Goal: Task Accomplishment & Management: Use online tool/utility

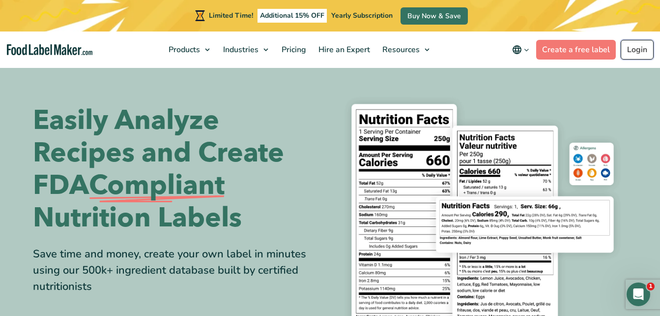
click at [632, 49] on link "Login" at bounding box center [637, 50] width 33 height 20
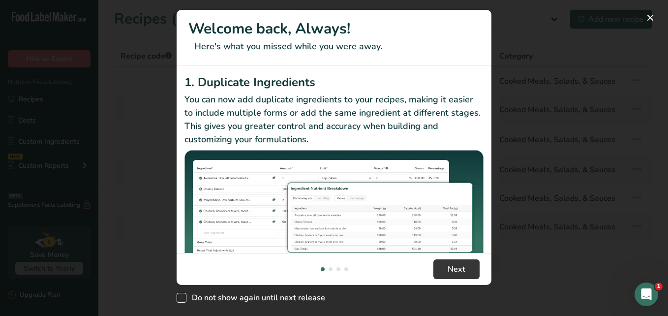
click at [183, 298] on span "New Features" at bounding box center [181, 298] width 10 height 10
click at [183, 298] on input "Do not show again until next release" at bounding box center [179, 297] width 6 height 6
checkbox input "true"
click at [467, 267] on button "Next" at bounding box center [456, 269] width 46 height 20
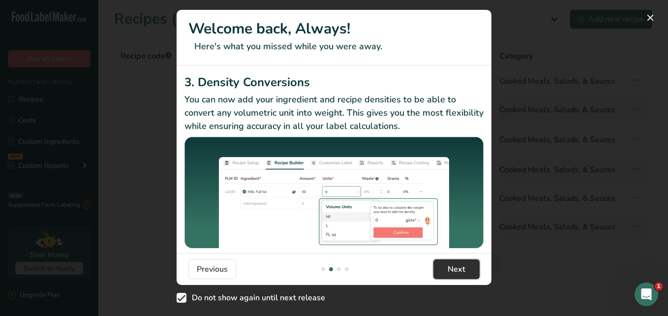
click at [467, 267] on button "Next" at bounding box center [456, 269] width 46 height 20
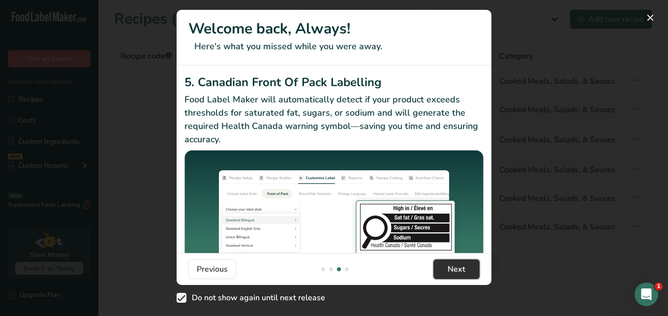
click at [466, 267] on button "Next" at bounding box center [456, 269] width 46 height 20
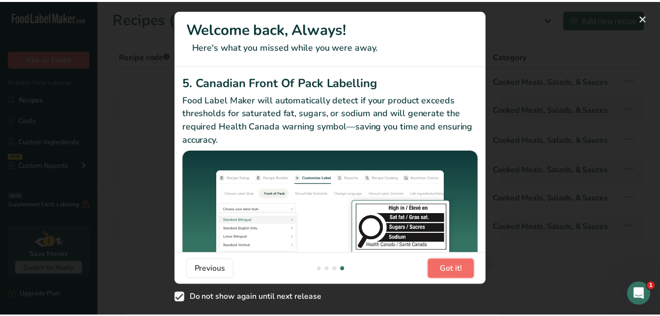
scroll to position [0, 944]
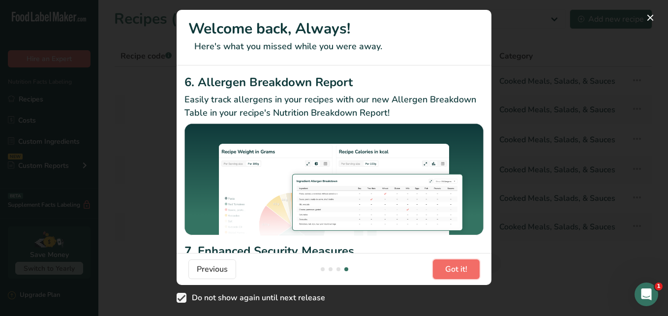
click at [466, 267] on span "Got it!" at bounding box center [456, 269] width 22 height 12
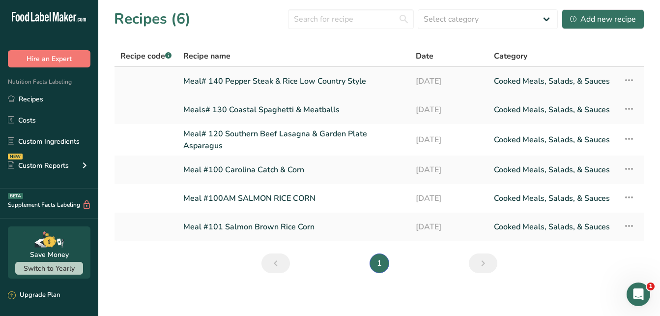
click at [323, 85] on link "Meal# 140 Pepper Steak & Rice Low Country Style" at bounding box center [293, 81] width 221 height 21
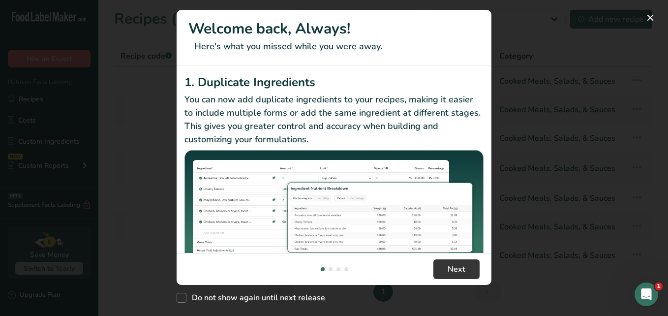
click at [85, 93] on div "New Features" at bounding box center [334, 158] width 668 height 316
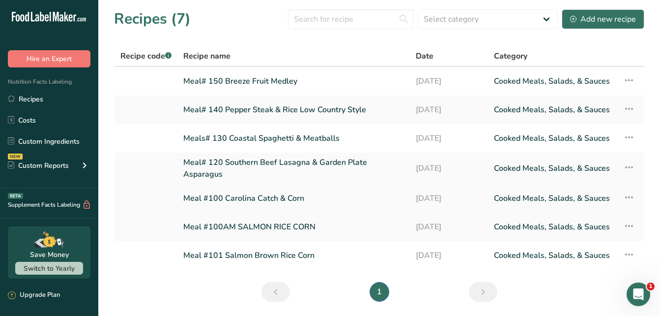
click at [277, 201] on link "Meal #100 Carolina Catch & Corn" at bounding box center [293, 198] width 221 height 21
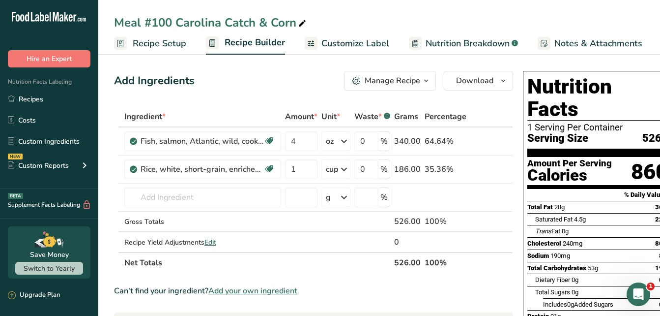
click at [375, 45] on span "Customize Label" at bounding box center [356, 43] width 68 height 13
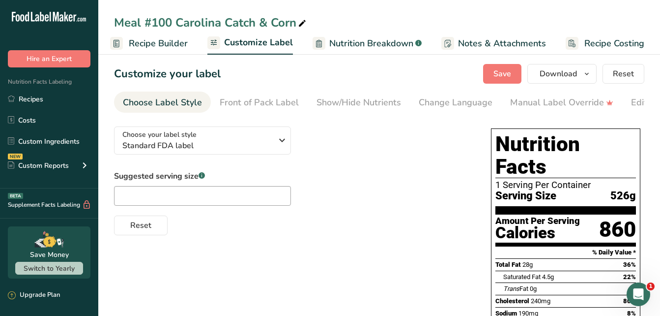
scroll to position [11, 0]
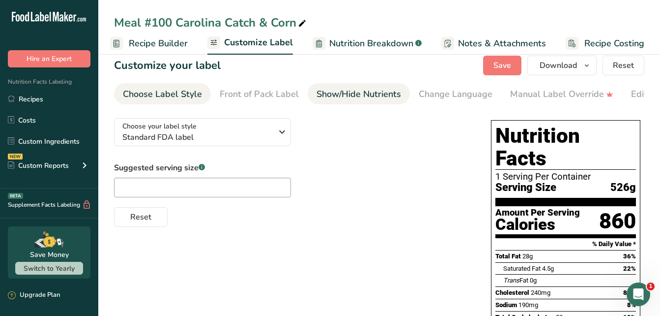
click at [353, 90] on div "Show/Hide Nutrients" at bounding box center [359, 94] width 85 height 13
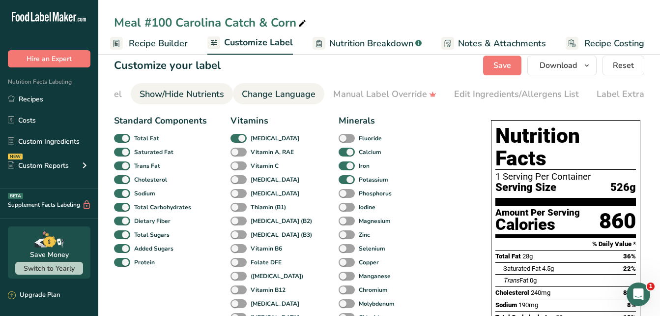
scroll to position [0, 191]
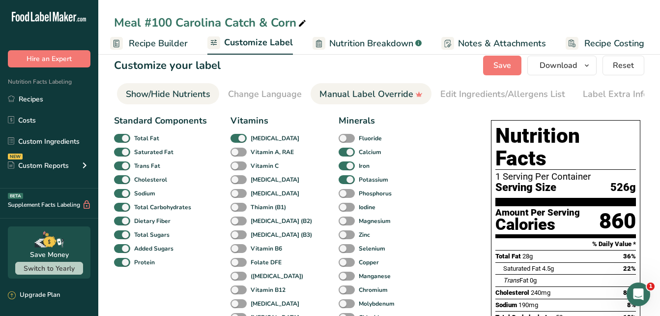
click at [328, 93] on div "Manual Label Override" at bounding box center [371, 94] width 103 height 13
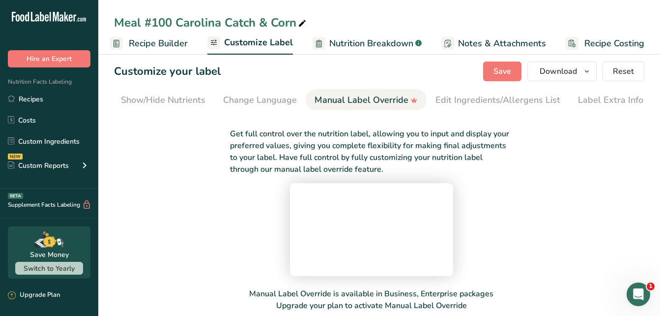
scroll to position [0, 0]
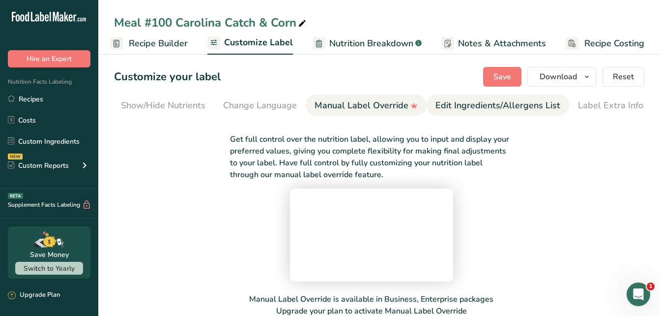
click at [474, 108] on div "Edit Ingredients/Allergens List" at bounding box center [498, 105] width 125 height 13
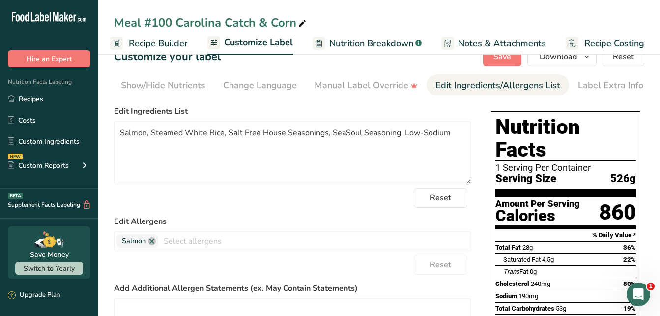
scroll to position [26, 0]
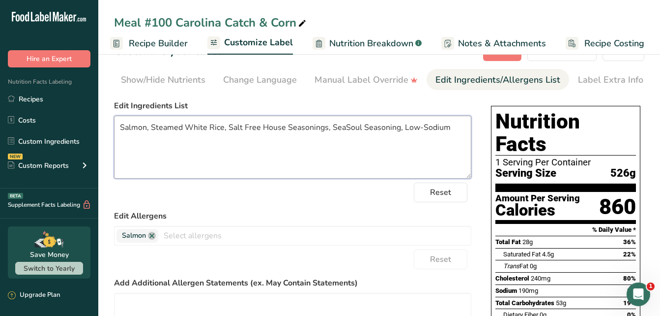
drag, startPoint x: 206, startPoint y: 129, endPoint x: 186, endPoint y: 129, distance: 20.7
click at [186, 129] on textarea "Salmon, Steamed White Rice, Salt Free House Seasonings, SeaSoul Seasoning, Low-…" at bounding box center [292, 147] width 357 height 63
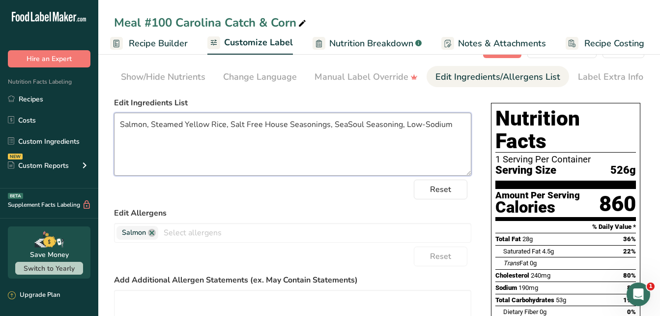
scroll to position [29, 0]
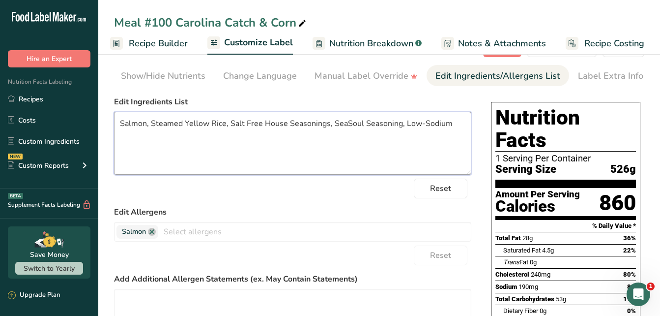
click at [457, 125] on textarea "Salmon, Steamed Yellow Rice, Salt Free House Seasonings, SeaSoul Seasoning, Low…" at bounding box center [292, 143] width 357 height 63
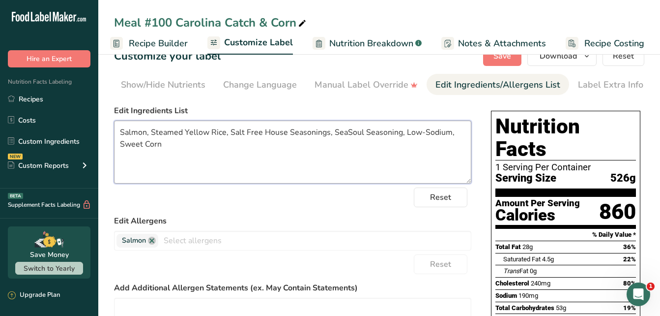
scroll to position [0, 0]
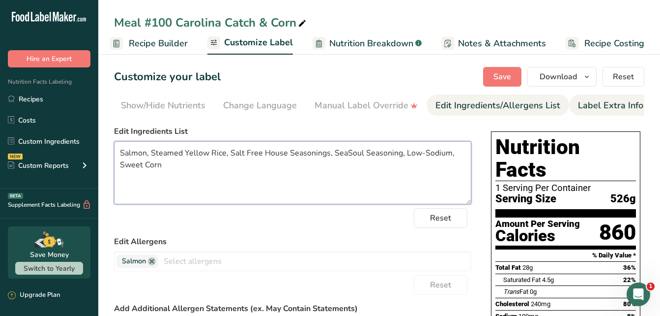
type textarea "Salmon, Steamed Yellow Rice, Salt Free House Seasonings, SeaSoul Seasoning, Low…"
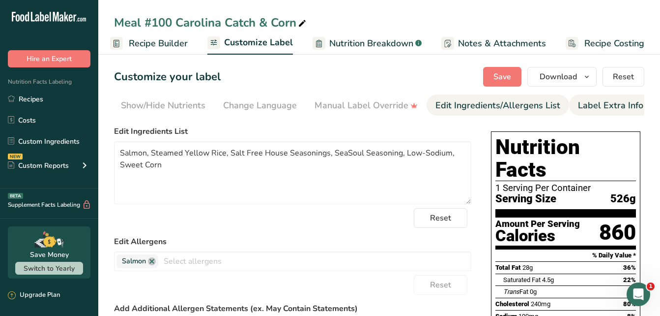
click at [621, 109] on div "Label Extra Info" at bounding box center [610, 105] width 65 height 13
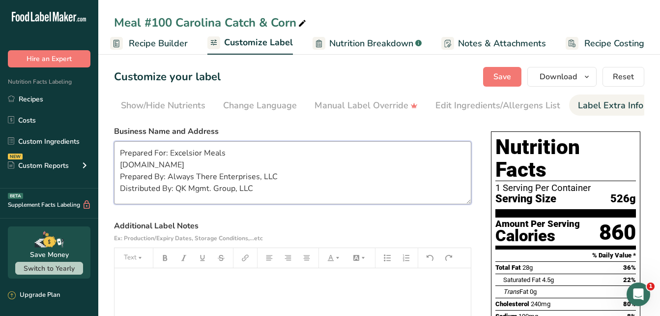
click at [230, 201] on textarea "Prepared For: Excelsior Meals [DOMAIN_NAME] Prepared By: Always There Enterpris…" at bounding box center [292, 172] width 357 height 63
click at [253, 191] on textarea "Prepared For: Excelsior Meals [DOMAIN_NAME] Prepared By: Always There Enterpris…" at bounding box center [292, 172] width 357 height 63
drag, startPoint x: 252, startPoint y: 192, endPoint x: 155, endPoint y: 158, distance: 102.6
click at [155, 158] on textarea "Prepared For: Excelsior Meals [DOMAIN_NAME] Prepared By: Always There Enterpris…" at bounding box center [292, 172] width 357 height 63
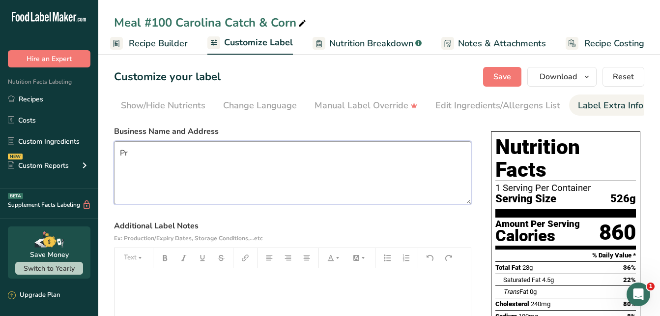
type textarea "P"
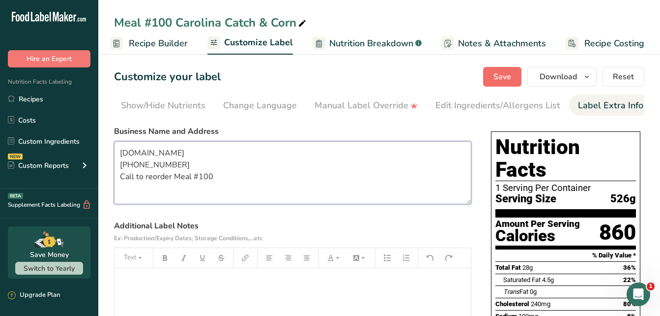
type textarea "[DOMAIN_NAME] [PHONE_NUMBER] Call to reorder Meal #100"
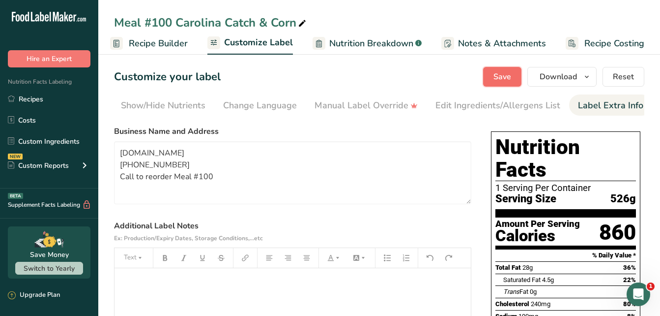
click at [504, 76] on span "Save" at bounding box center [503, 77] width 18 height 12
click at [315, 84] on div "Customize your label Save Download Choose what to show on your downloaded label…" at bounding box center [379, 77] width 530 height 20
click at [349, 70] on div "Customize your label Save Download Choose what to show on your downloaded label…" at bounding box center [379, 77] width 530 height 20
drag, startPoint x: 353, startPoint y: 67, endPoint x: 350, endPoint y: 58, distance: 10.4
click at [350, 58] on div "Meal #100 Carolina Catch & Corn Recipe Setup Recipe Builder Customize Label Nut…" at bounding box center [379, 309] width 562 height 516
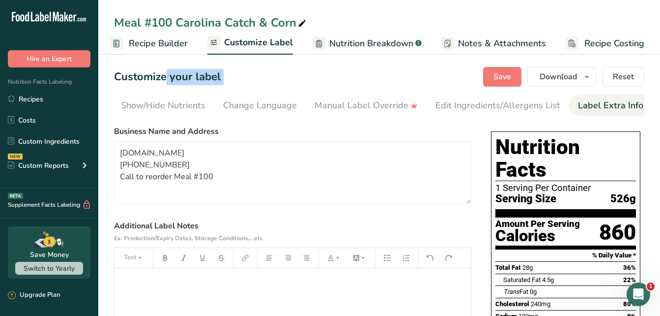
drag, startPoint x: 350, startPoint y: 58, endPoint x: 343, endPoint y: 39, distance: 19.4
click at [343, 39] on span "Nutrition Breakdown" at bounding box center [371, 43] width 84 height 13
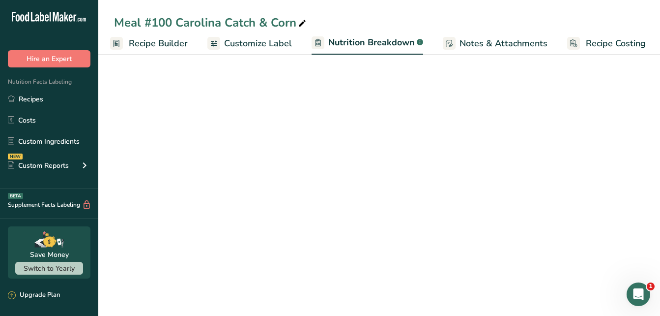
scroll to position [0, 97]
select select "Calories"
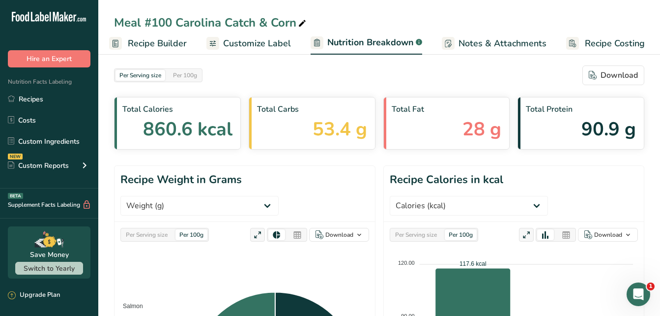
scroll to position [0, 0]
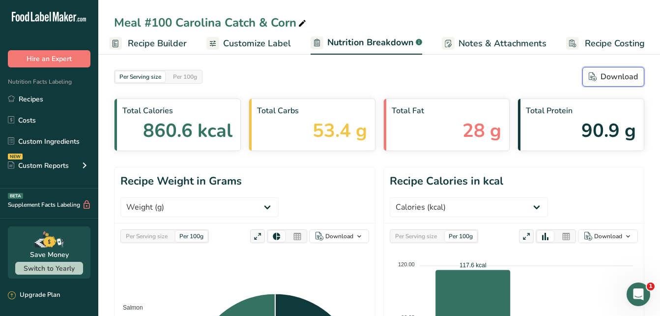
click at [614, 79] on div "Download" at bounding box center [613, 77] width 49 height 12
click at [515, 44] on span "Notes & Attachments" at bounding box center [503, 43] width 88 height 13
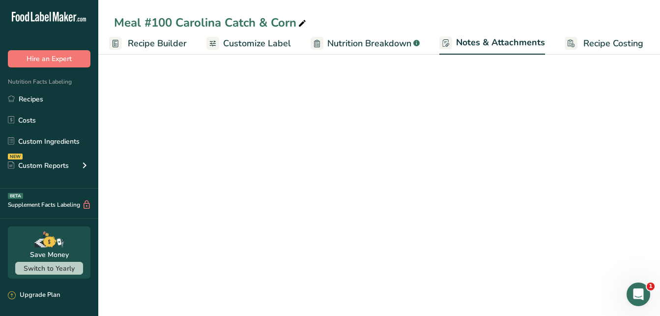
scroll to position [0, 96]
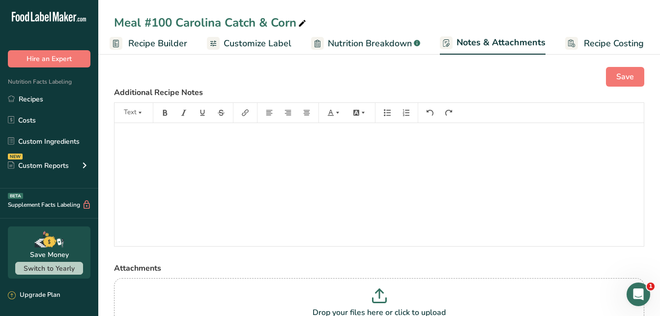
click at [239, 47] on span "Customize Label" at bounding box center [258, 43] width 68 height 13
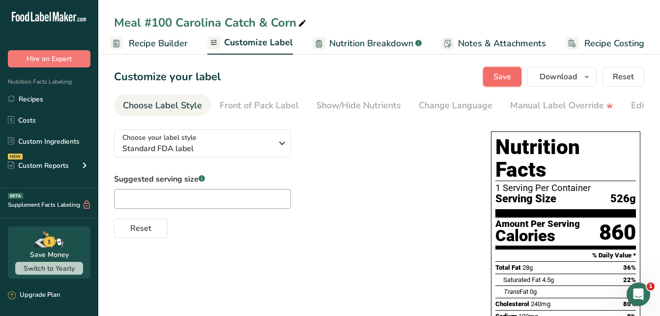
click at [506, 82] on span "Save" at bounding box center [503, 77] width 18 height 12
click at [279, 110] on div "Front of Pack Label" at bounding box center [259, 105] width 79 height 13
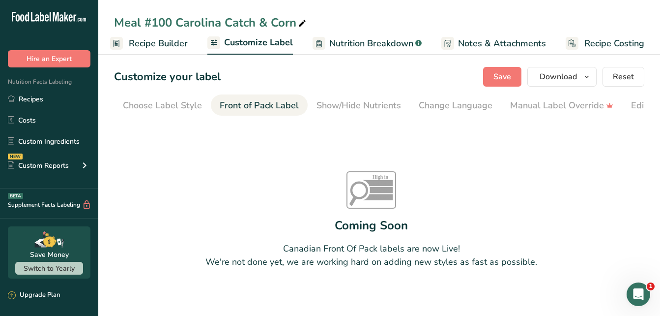
scroll to position [0, 95]
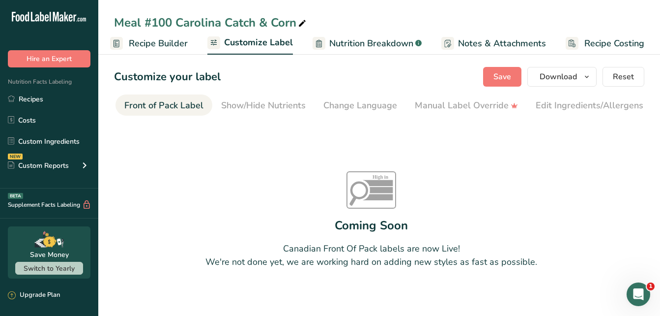
click at [205, 104] on li "Front of Pack Label" at bounding box center [164, 104] width 97 height 21
click at [194, 103] on div "Front of Pack Label" at bounding box center [163, 105] width 79 height 13
click at [196, 102] on div "Front of Pack Label" at bounding box center [163, 105] width 79 height 13
click at [250, 100] on div "Show/Hide Nutrients" at bounding box center [263, 105] width 85 height 13
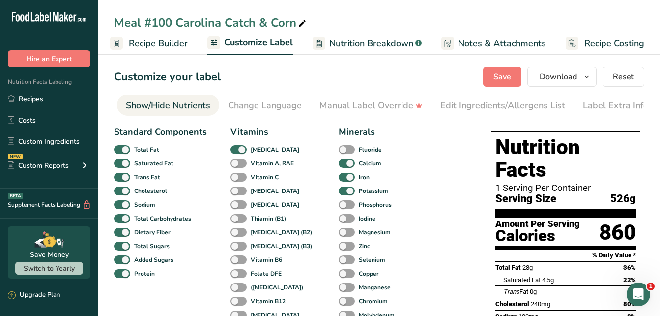
scroll to position [0, 76]
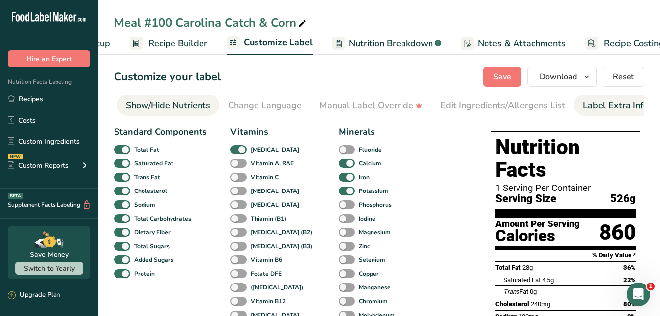
click at [604, 107] on div "Label Extra Info" at bounding box center [615, 105] width 65 height 13
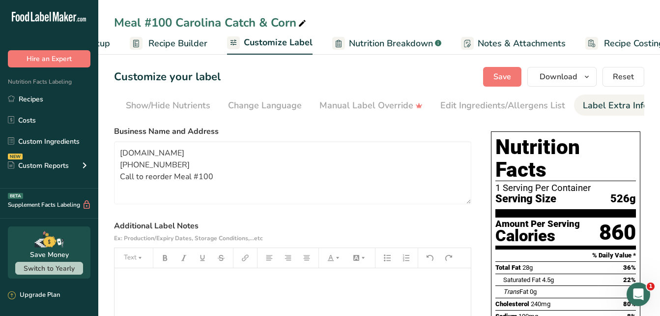
scroll to position [0, 196]
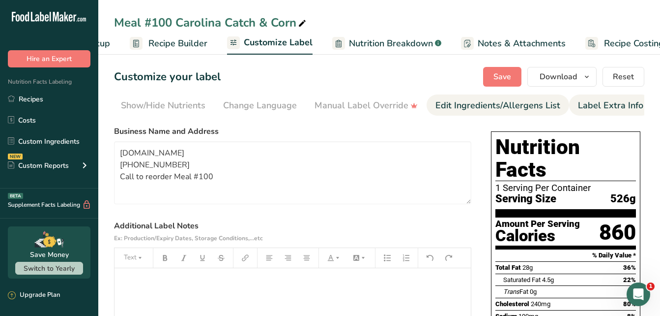
click at [523, 113] on link "Edit Ingredients/Allergens List" at bounding box center [498, 105] width 125 height 22
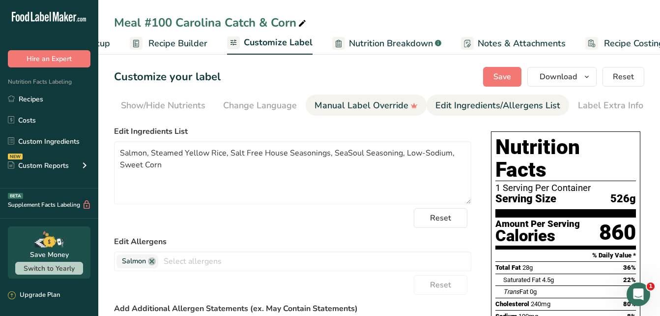
click at [390, 105] on div "Manual Label Override" at bounding box center [366, 105] width 103 height 13
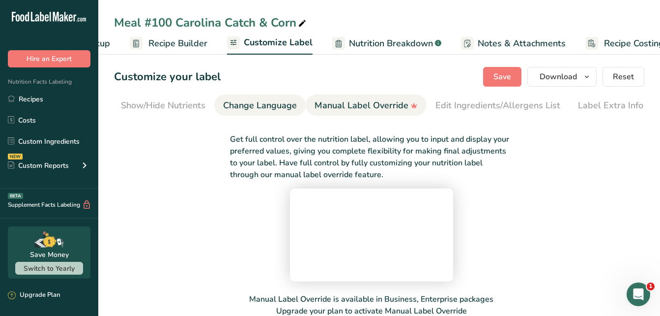
click at [277, 106] on div "Change Language" at bounding box center [260, 105] width 74 height 13
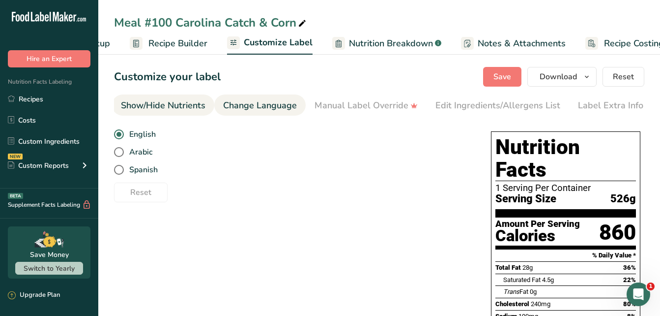
click at [195, 106] on div "Show/Hide Nutrients" at bounding box center [163, 105] width 85 height 13
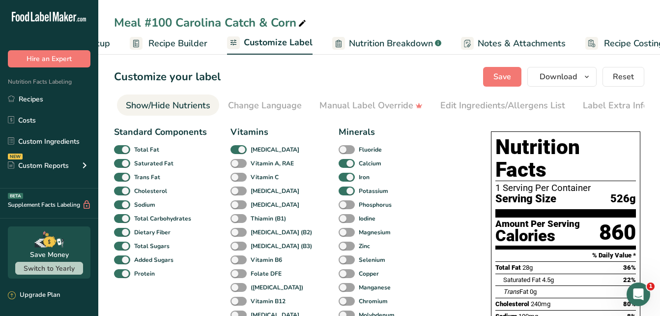
click at [399, 47] on span "Nutrition Breakdown" at bounding box center [391, 43] width 84 height 13
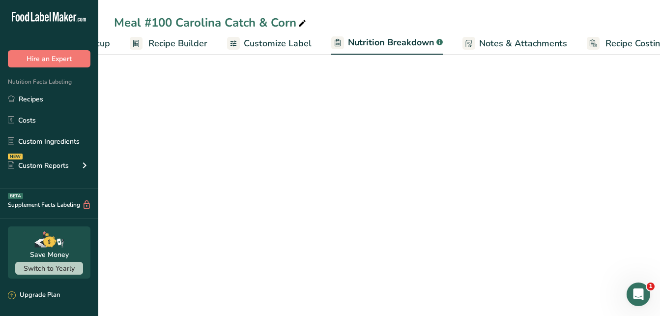
scroll to position [0, 97]
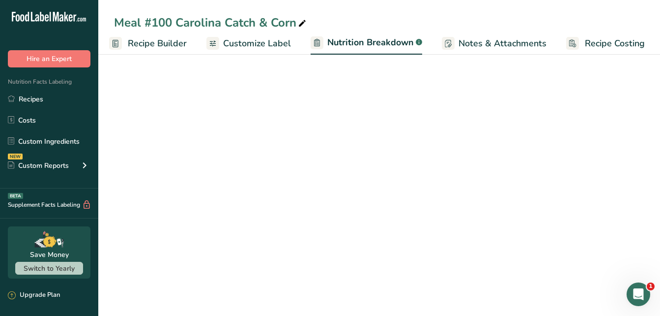
select select "Calories"
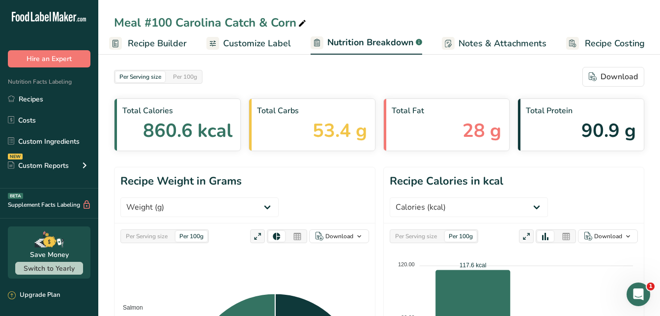
click at [471, 43] on span "Notes & Attachments" at bounding box center [503, 43] width 88 height 13
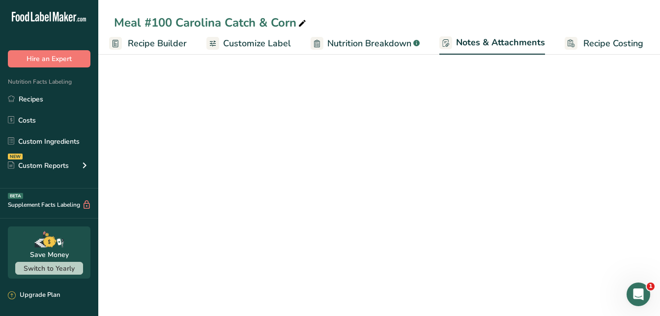
scroll to position [0, 96]
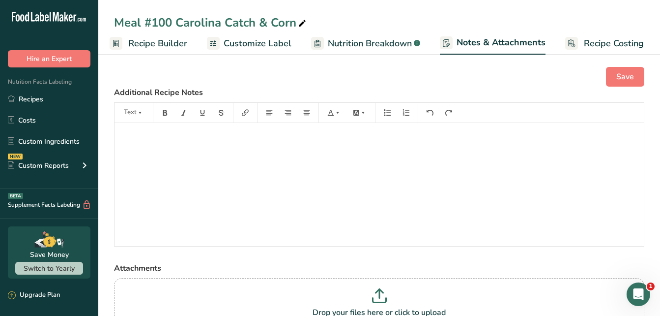
click at [175, 44] on span "Recipe Builder" at bounding box center [157, 43] width 59 height 13
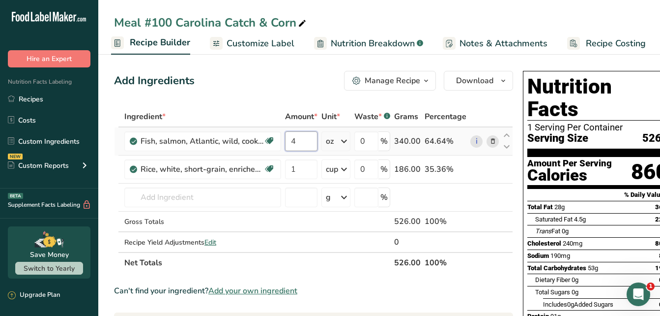
click at [302, 144] on input "4" at bounding box center [301, 141] width 32 height 20
drag, startPoint x: 301, startPoint y: 144, endPoint x: 288, endPoint y: 144, distance: 13.3
click at [288, 144] on input "4" at bounding box center [301, 141] width 32 height 20
type input "2"
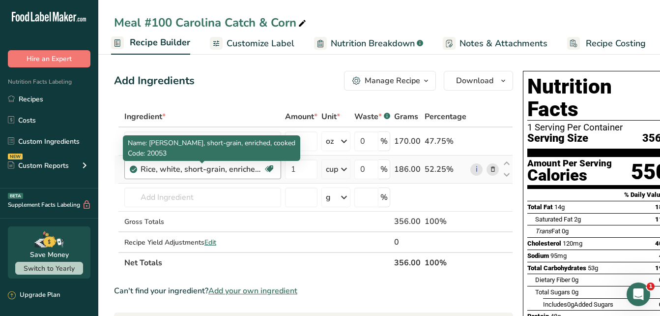
click at [183, 166] on div "Rice, white, short-grain, enriched, cooked" at bounding box center [202, 169] width 123 height 12
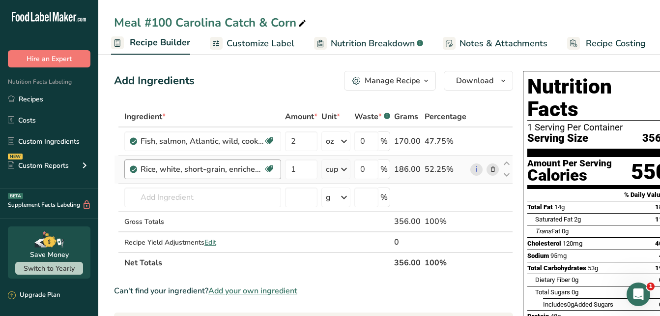
click at [158, 165] on div "Rice, white, short-grain, enriched, cooked" at bounding box center [202, 169] width 123 height 12
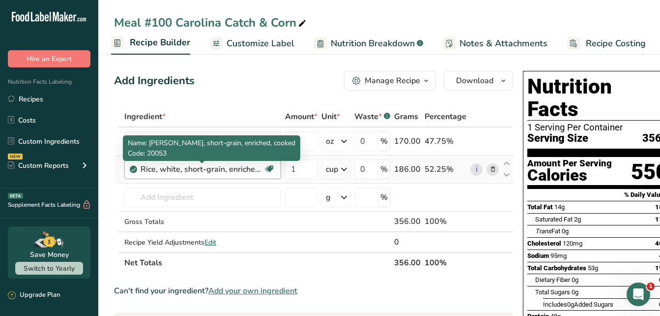
click at [157, 167] on div "Rice, white, short-grain, enriched, cooked" at bounding box center [202, 169] width 123 height 12
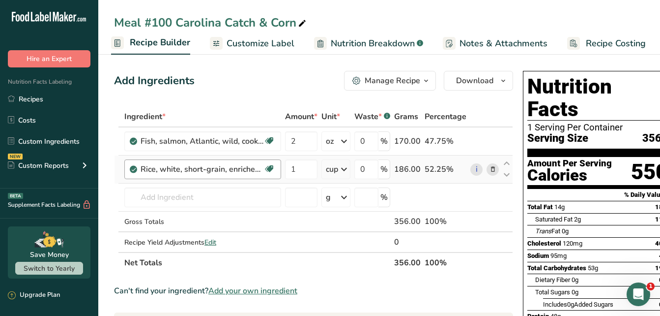
click at [156, 167] on div "Rice, white, short-grain, enriched, cooked" at bounding box center [202, 169] width 123 height 12
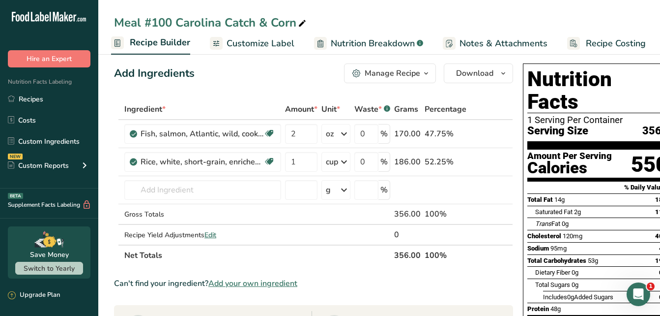
scroll to position [0, 0]
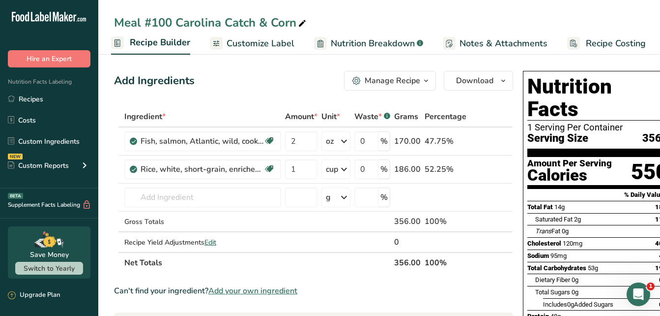
click at [256, 41] on span "Customize Label" at bounding box center [261, 43] width 68 height 13
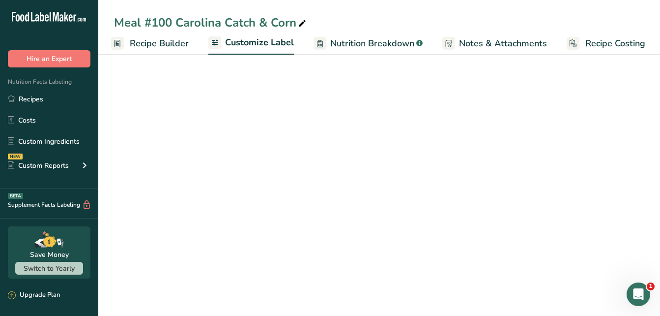
scroll to position [0, 96]
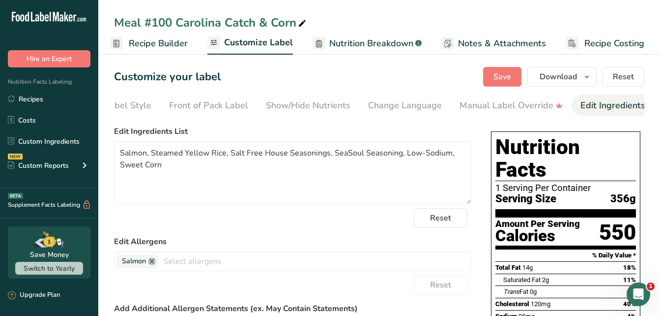
scroll to position [0, 196]
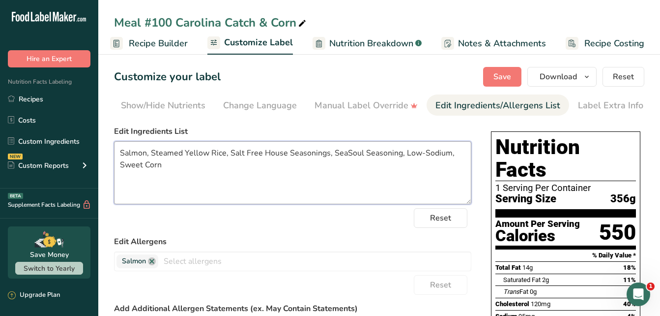
click at [185, 177] on textarea "Salmon, Steamed Yellow Rice, Salt Free House Seasonings, SeaSoul Seasoning, Low…" at bounding box center [292, 172] width 357 height 63
click at [401, 158] on textarea "Salmon, Steamed Yellow Rice, Salt Free House Seasonings, SeaSoul Seasoning, Low…" at bounding box center [292, 172] width 357 height 63
click at [435, 161] on textarea "Salmon, Steamed Yellow Rice, Salt Free House Seasonings, SeaSoul Seasoning, Tum…" at bounding box center [292, 172] width 357 height 63
click at [432, 156] on textarea "Salmon, Steamed Yellow Rice, Salt Free House Seasonings, SeaSoul Seasoning, Tum…" at bounding box center [292, 172] width 357 height 63
type textarea "Salmon, Steamed Yellow Rice, Salt Free House Seasonings, SeaSoul Seasoning, Tur…"
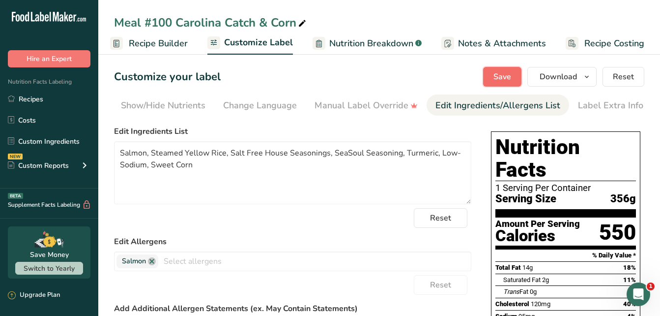
click at [502, 75] on span "Save" at bounding box center [503, 77] width 18 height 12
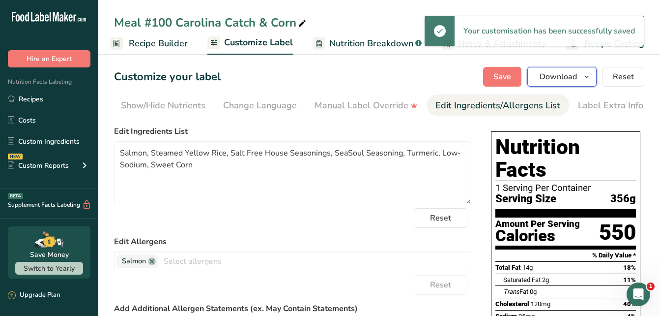
click at [586, 80] on icon "button" at bounding box center [587, 77] width 8 height 12
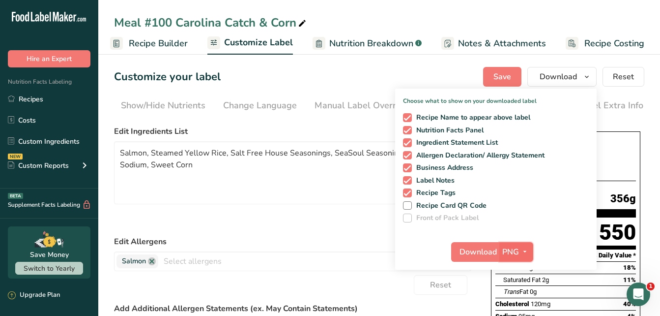
click at [528, 251] on icon "button" at bounding box center [525, 251] width 8 height 12
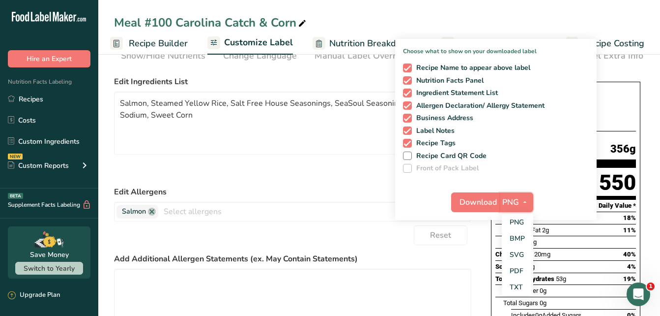
scroll to position [52, 0]
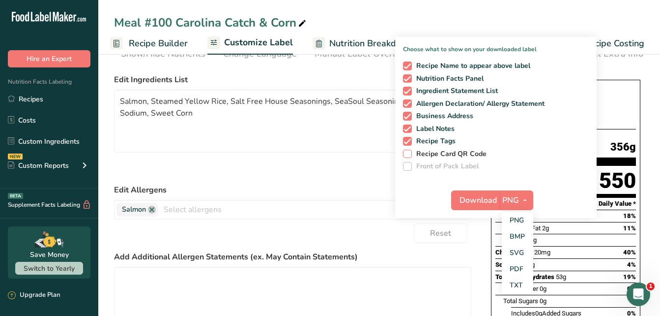
click at [411, 155] on span at bounding box center [407, 153] width 9 height 9
click at [410, 155] on input "Recipe Card QR Code" at bounding box center [406, 153] width 6 height 6
checkbox input "true"
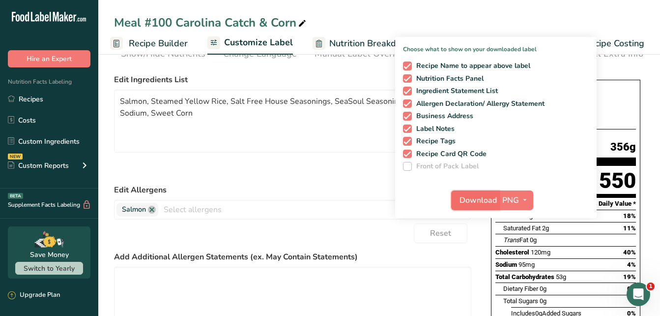
click at [471, 200] on span "Download" at bounding box center [478, 200] width 37 height 12
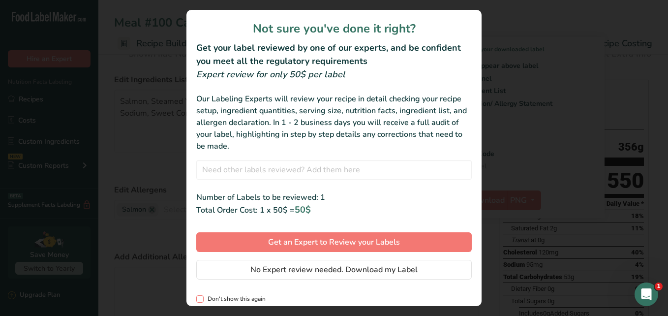
click at [198, 295] on span "review labels modal" at bounding box center [199, 298] width 7 height 7
click at [198, 295] on input "Don't show this again" at bounding box center [199, 298] width 6 height 6
checkbox input "true"
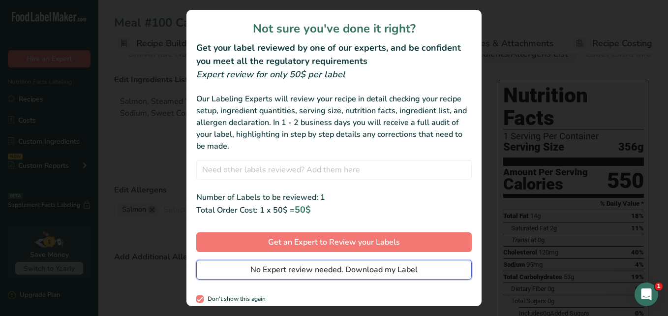
click at [264, 273] on span "No Expert review needed. Download my Label" at bounding box center [333, 270] width 167 height 12
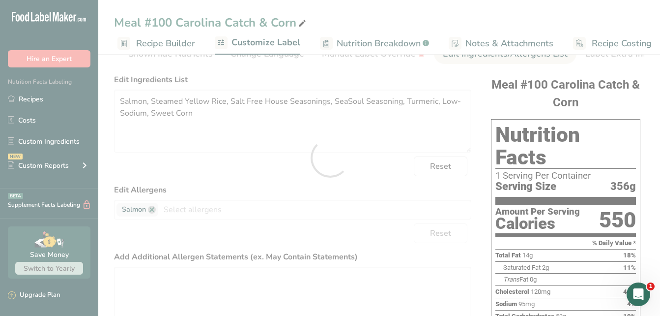
scroll to position [0, 0]
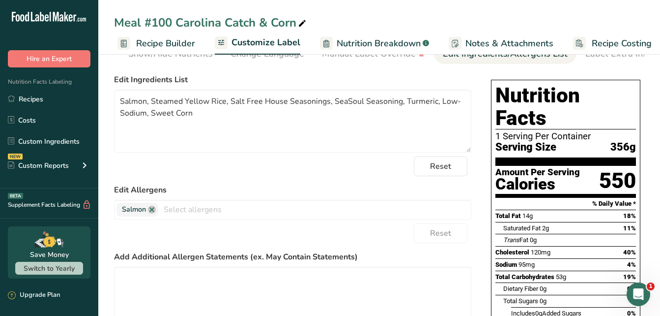
click at [302, 24] on icon at bounding box center [302, 24] width 9 height 14
click at [144, 24] on input "Meal #100 Carolina Catch & Corn" at bounding box center [379, 23] width 530 height 18
click at [257, 19] on input "Meal#100 Carolina Catch & Corn" at bounding box center [379, 23] width 530 height 18
click at [267, 22] on input "Meal#100 Carolina Catch& Corn" at bounding box center [379, 23] width 530 height 18
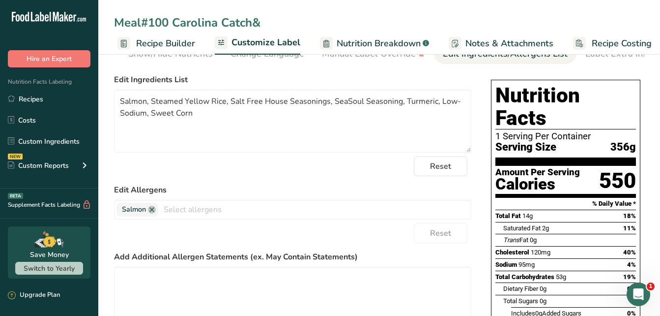
type input "Meal#100 Carolina Catch&"
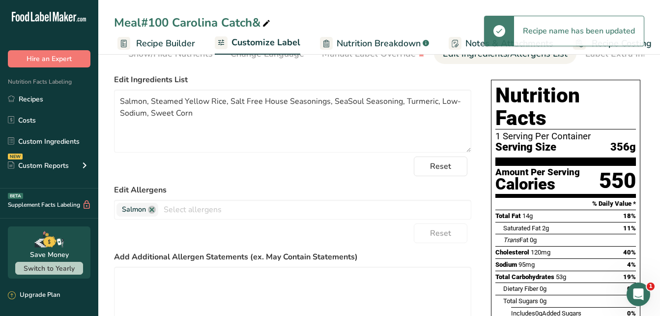
click at [268, 22] on icon at bounding box center [266, 24] width 9 height 14
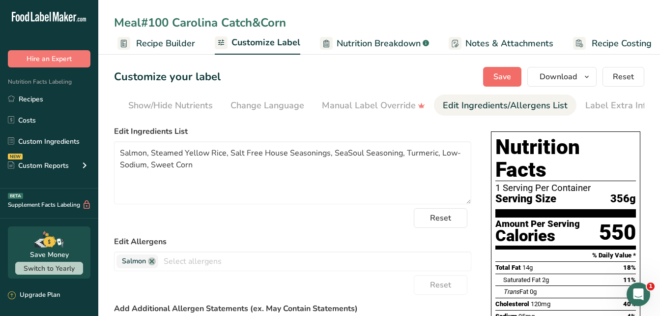
type input "Meal#100 Carolina Catch&Corn"
click at [506, 76] on span "Save" at bounding box center [503, 77] width 18 height 12
click at [581, 79] on button "Download" at bounding box center [562, 77] width 69 height 20
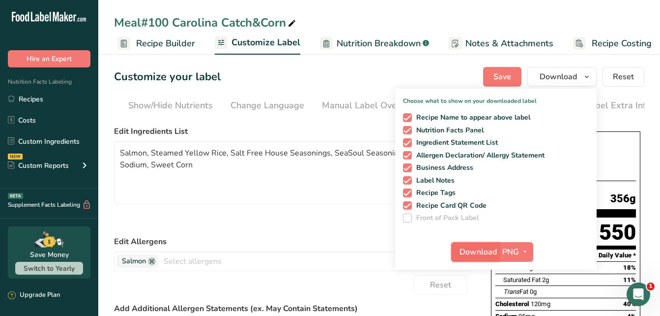
click at [489, 253] on span "Download" at bounding box center [478, 252] width 37 height 12
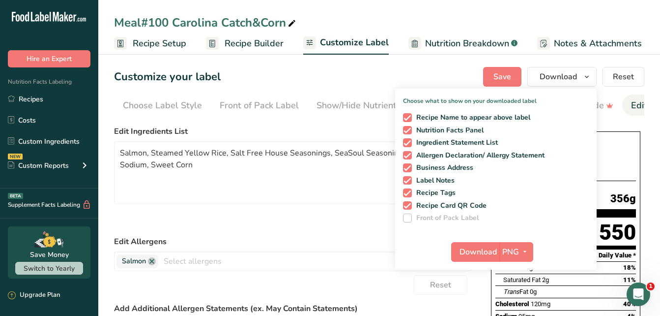
scroll to position [0, 188]
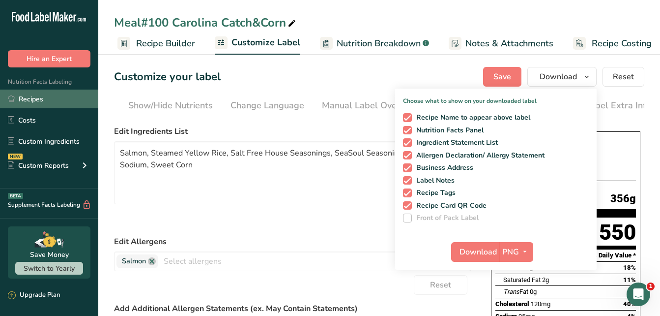
click at [38, 95] on link "Recipes" at bounding box center [49, 98] width 98 height 19
